Goal: Check status

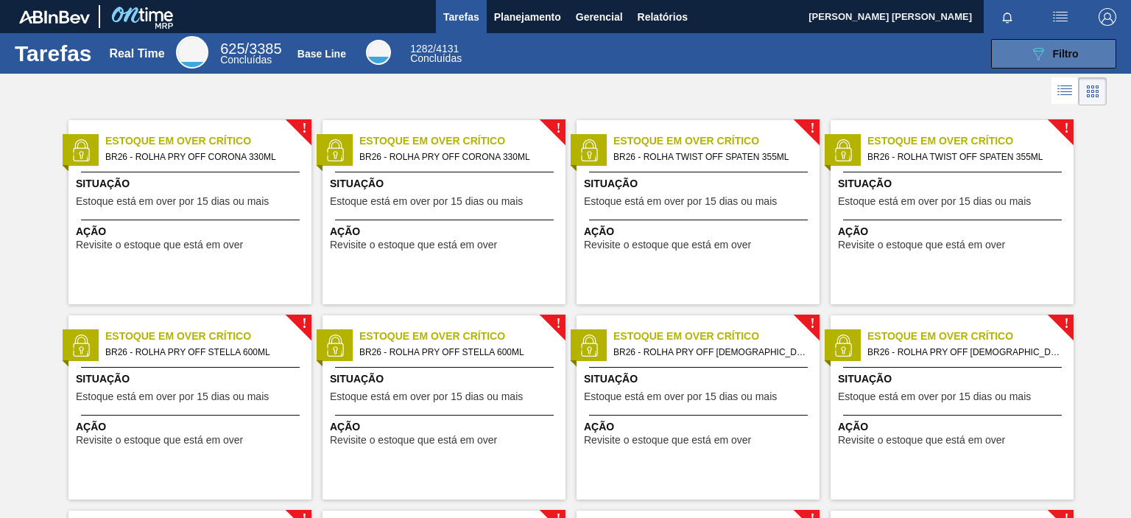
click at [1004, 55] on button "089F7B8B-B2A5-4AFE-B5C0-19BA573D28AC Filtro" at bounding box center [1053, 53] width 125 height 29
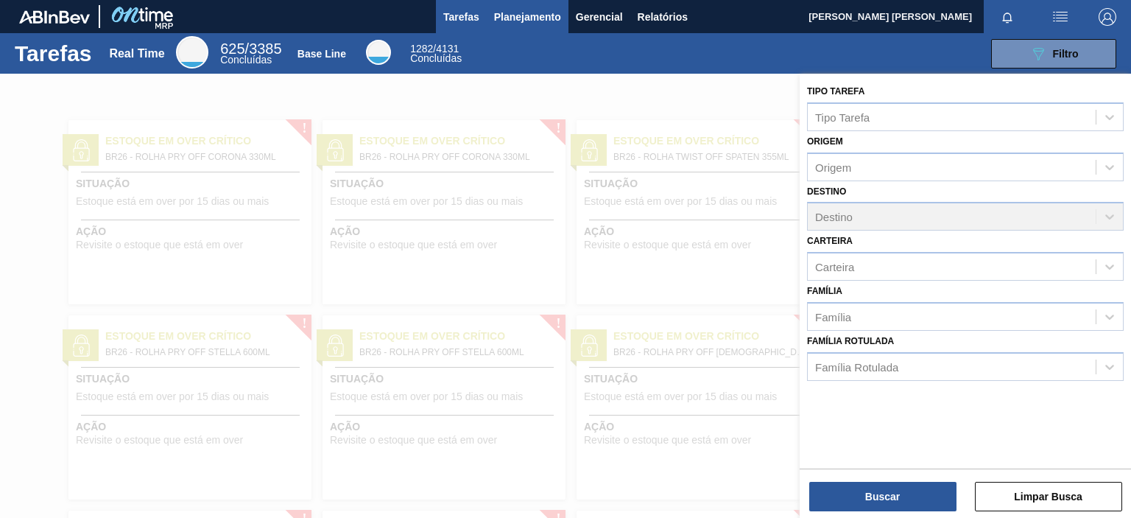
click at [538, 22] on span "Planejamento" at bounding box center [527, 17] width 67 height 18
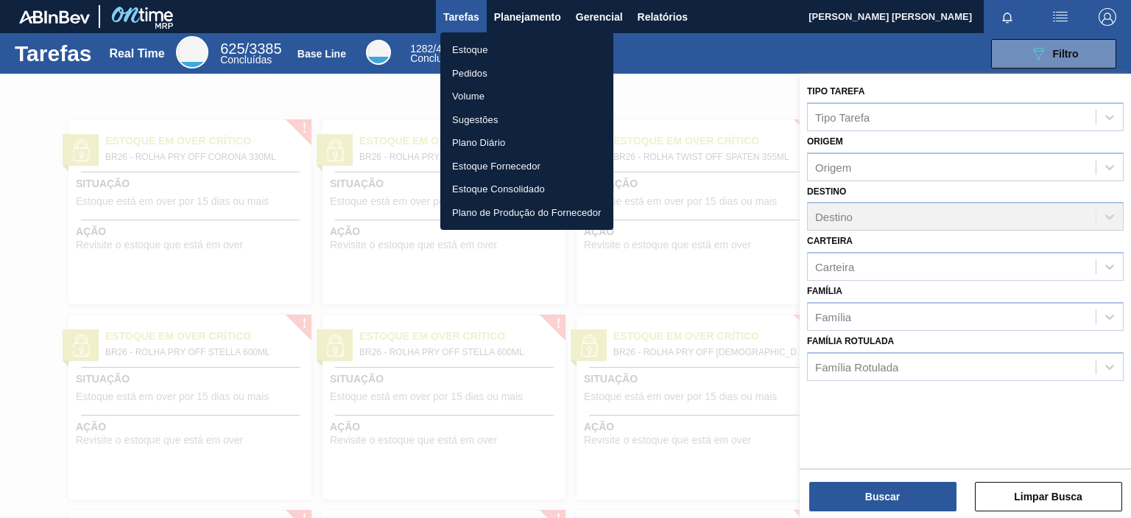
click at [473, 71] on li "Pedidos" at bounding box center [526, 74] width 173 height 24
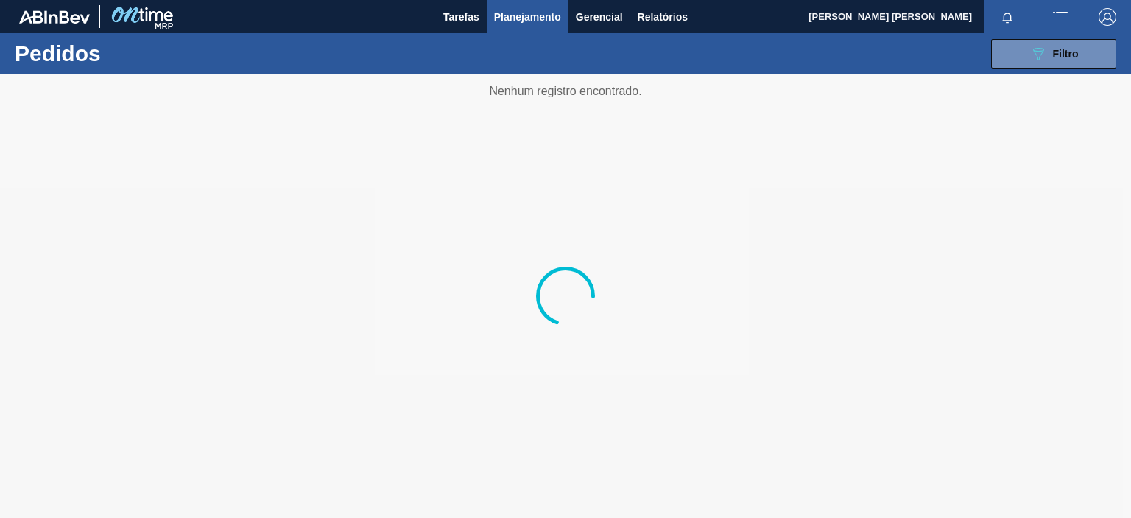
click at [1022, 68] on div "089F7B8B-B2A5-4AFE-B5C0-19BA573D28AC Filtro Código Pedido Portal Códido PO SAP …" at bounding box center [675, 54] width 898 height 44
click at [1022, 58] on button "089F7B8B-B2A5-4AFE-B5C0-19BA573D28AC Filtro" at bounding box center [1053, 53] width 125 height 29
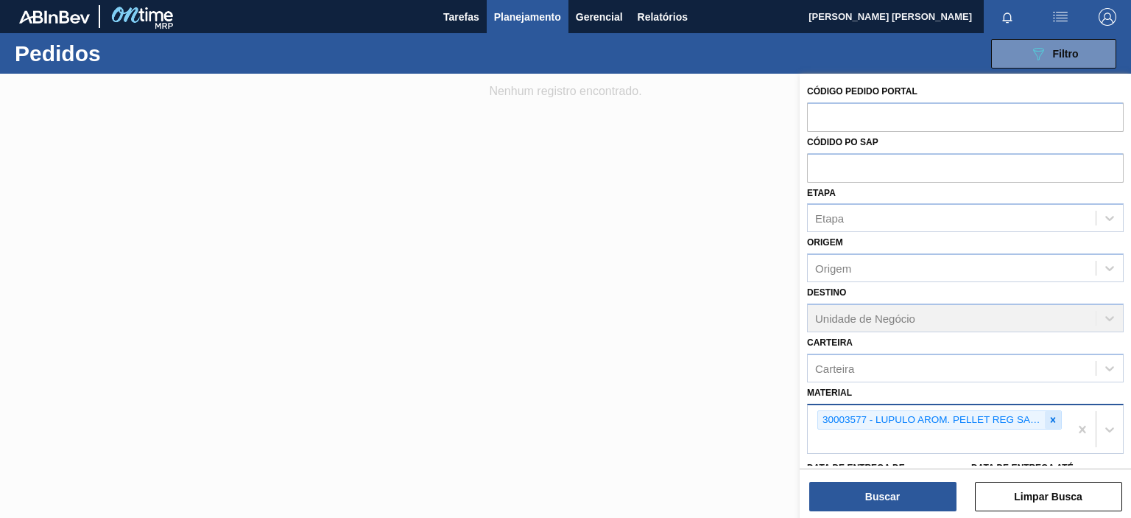
click at [1045, 415] on div at bounding box center [1053, 420] width 16 height 18
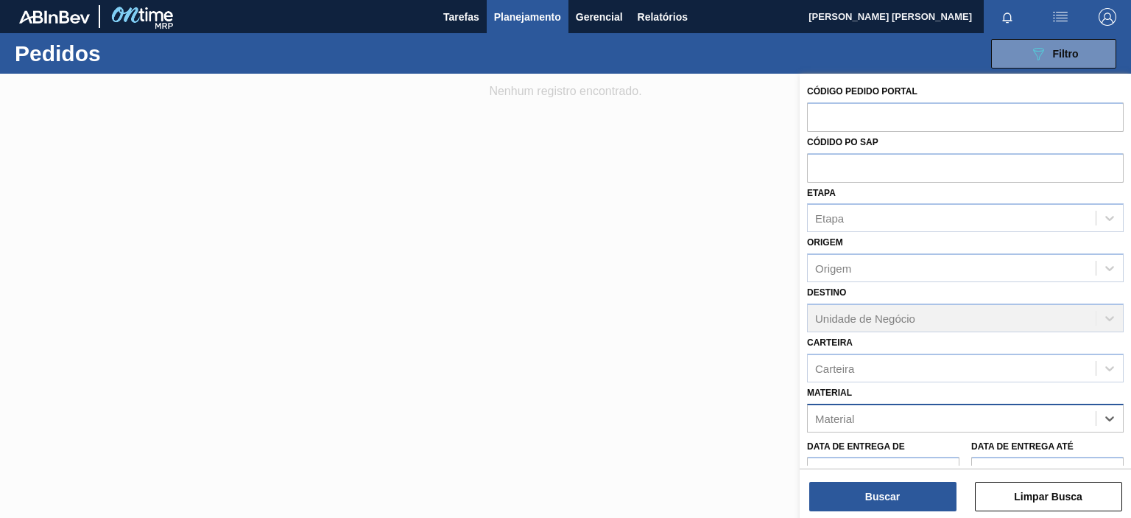
click at [961, 421] on div "Material" at bounding box center [952, 417] width 288 height 21
click at [955, 415] on div "Material" at bounding box center [952, 417] width 288 height 21
type input "20004815"
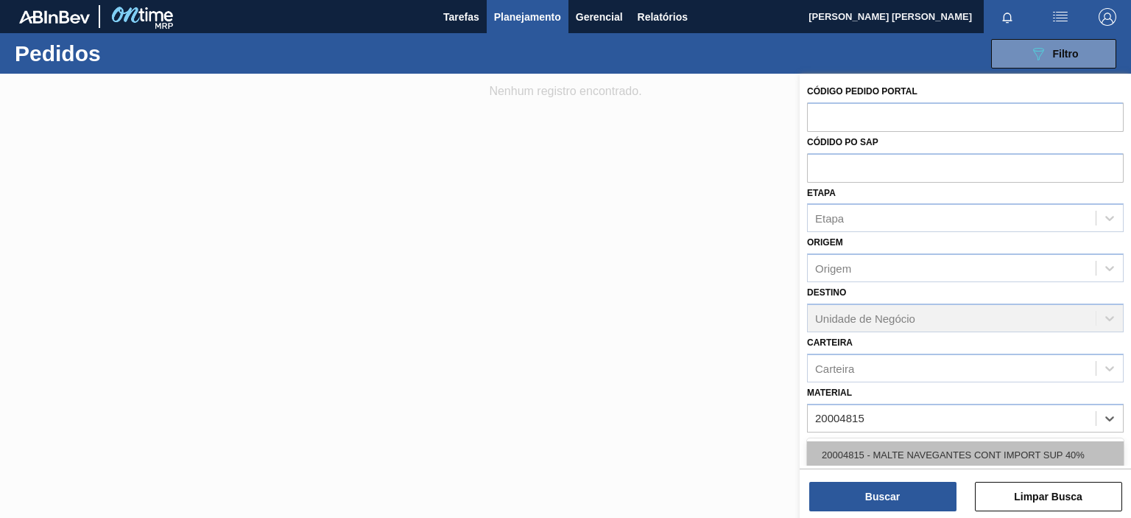
click at [958, 455] on div "20004815 - MALTE NAVEGANTES CONT IMPORT SUP 40%" at bounding box center [965, 454] width 317 height 27
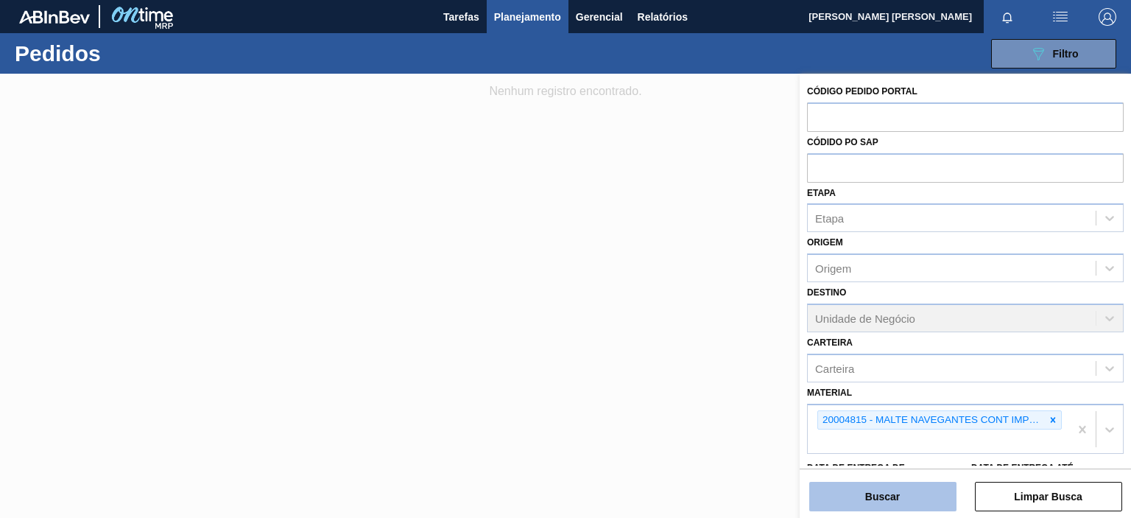
click at [884, 485] on button "Buscar" at bounding box center [883, 496] width 147 height 29
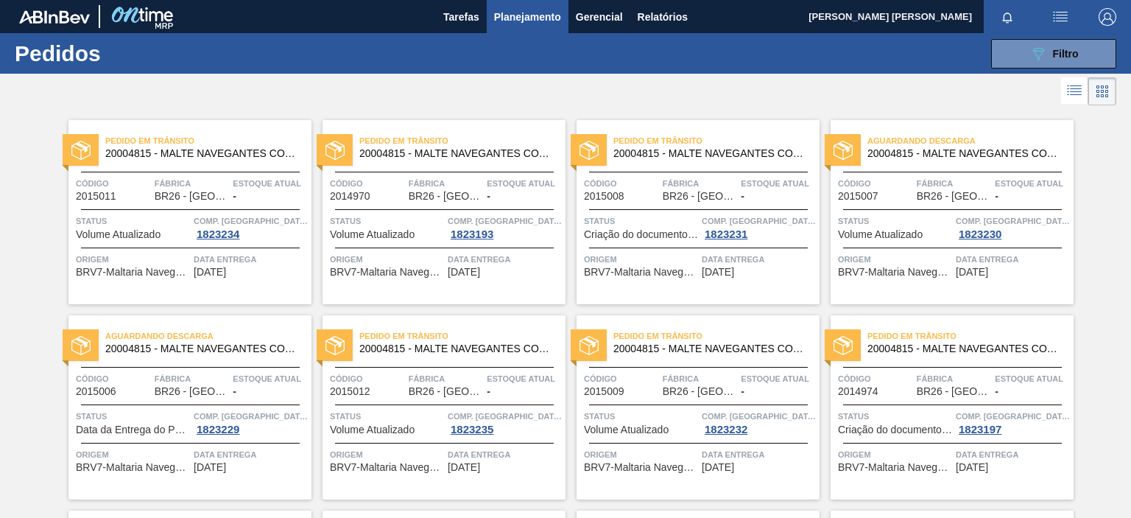
click at [177, 155] on span "20004815 - MALTE NAVEGANTES CONT IMPORT SUP 40%" at bounding box center [202, 153] width 194 height 11
